Goal: Information Seeking & Learning: Learn about a topic

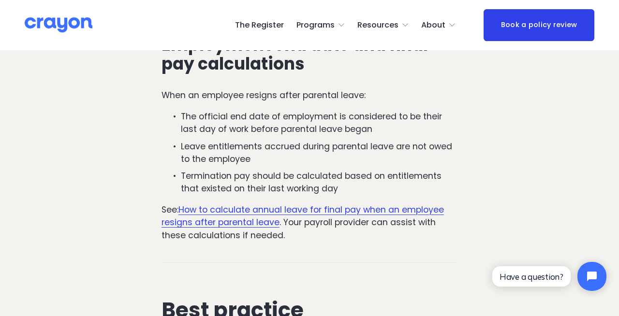
click at [221, 204] on link "How to calculate annual leave for final pay when an employee resigns after pare…" at bounding box center [302, 216] width 282 height 24
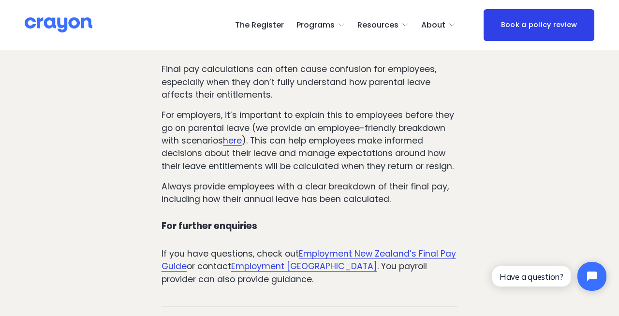
scroll to position [1259, 0]
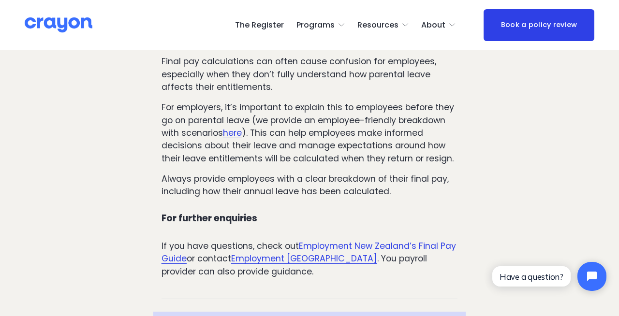
click at [406, 264] on span "Employment New Zealand’s Final Pay Guide" at bounding box center [308, 252] width 294 height 24
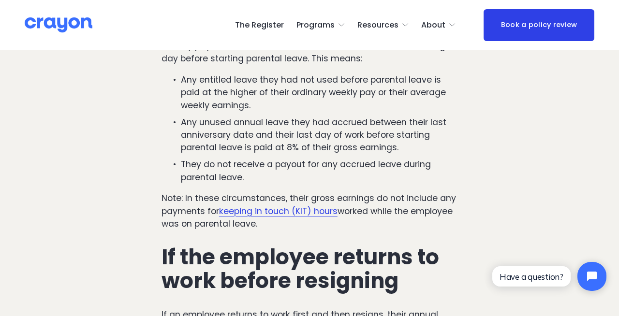
scroll to position [708, 0]
